Goal: Information Seeking & Learning: Understand process/instructions

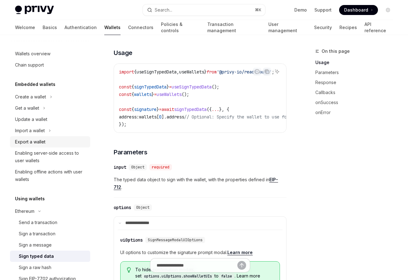
scroll to position [4, 0]
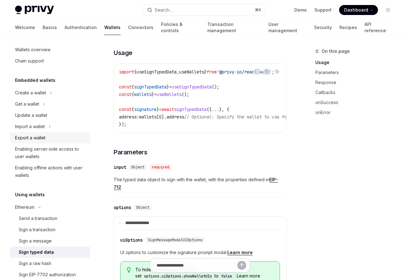
click at [79, 147] on div "Enabling server-side access to user wallets" at bounding box center [50, 152] width 71 height 15
type textarea "*"
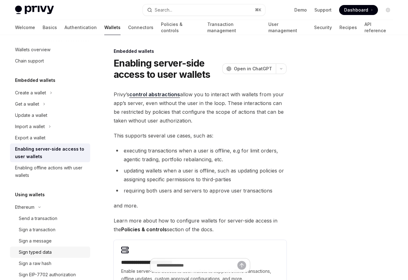
click at [38, 248] on link "Sign typed data" at bounding box center [50, 252] width 80 height 11
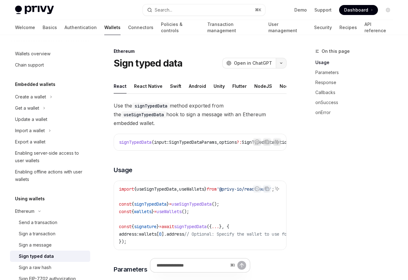
click at [280, 63] on icon "button" at bounding box center [281, 63] width 8 height 3
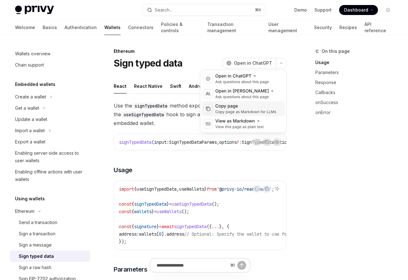
click at [245, 110] on div "Copy page as Markdown for LLMs" at bounding box center [245, 111] width 61 height 5
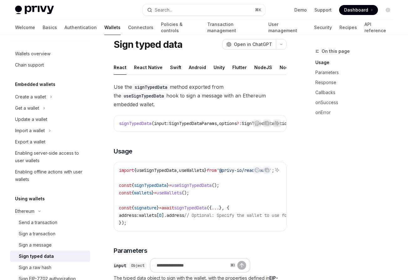
scroll to position [21, 0]
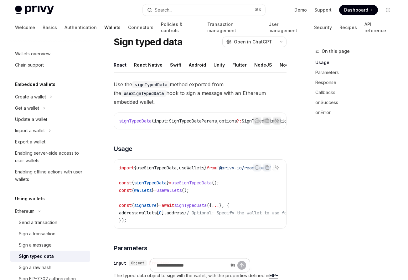
click at [160, 165] on span "useSignTypedData" at bounding box center [156, 168] width 40 height 6
copy span "useSignTypedData"
